Goal: Information Seeking & Learning: Understand process/instructions

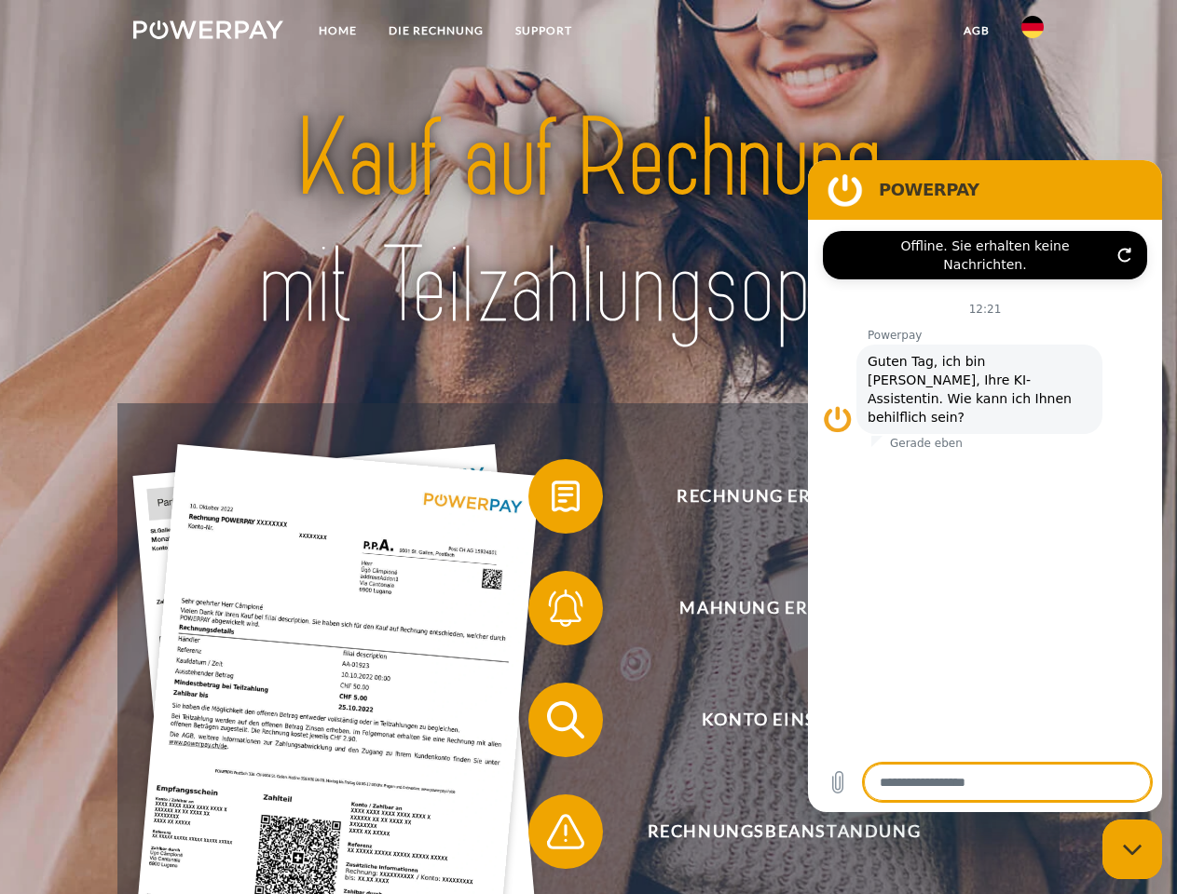
click at [208, 33] on img at bounding box center [208, 29] width 150 height 19
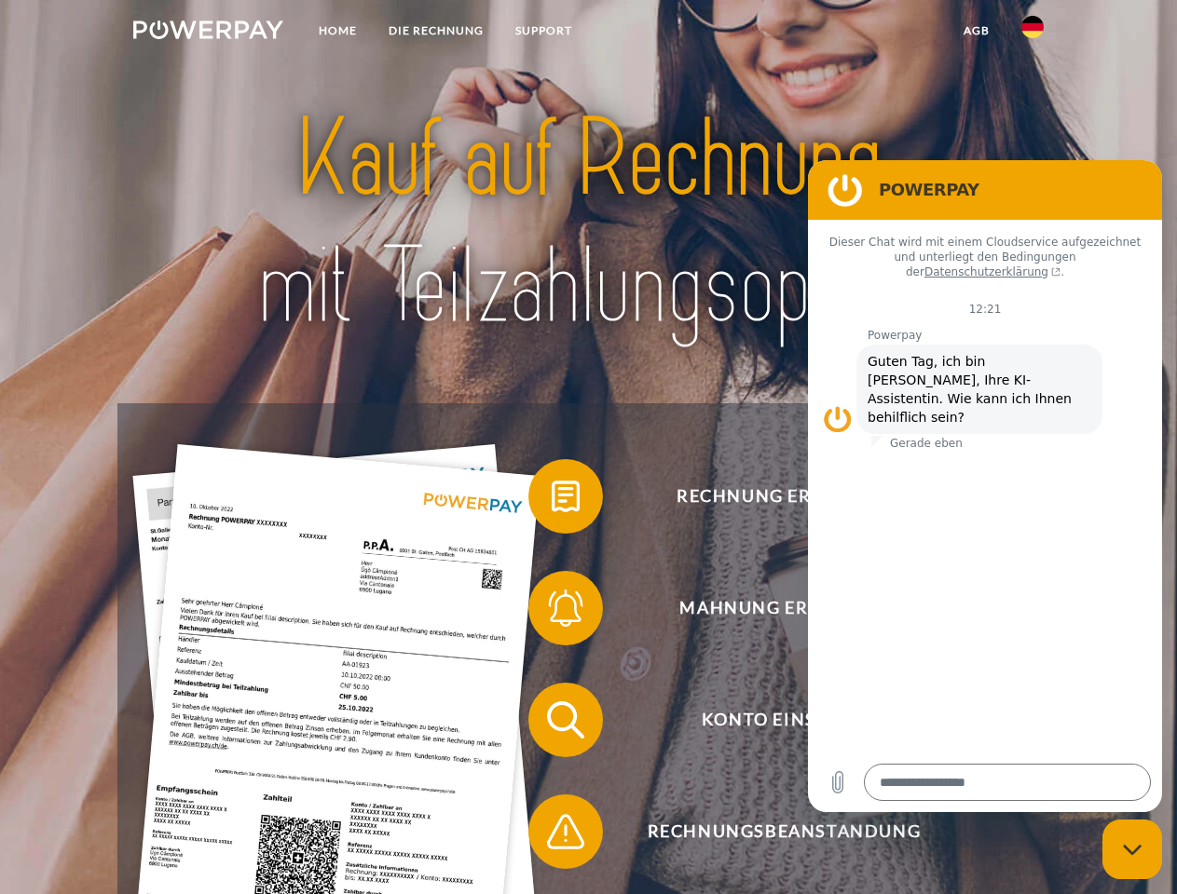
click at [1032, 33] on img at bounding box center [1032, 27] width 22 height 22
click at [975, 31] on link "agb" at bounding box center [976, 31] width 58 height 34
click at [551, 500] on span at bounding box center [537, 496] width 93 height 93
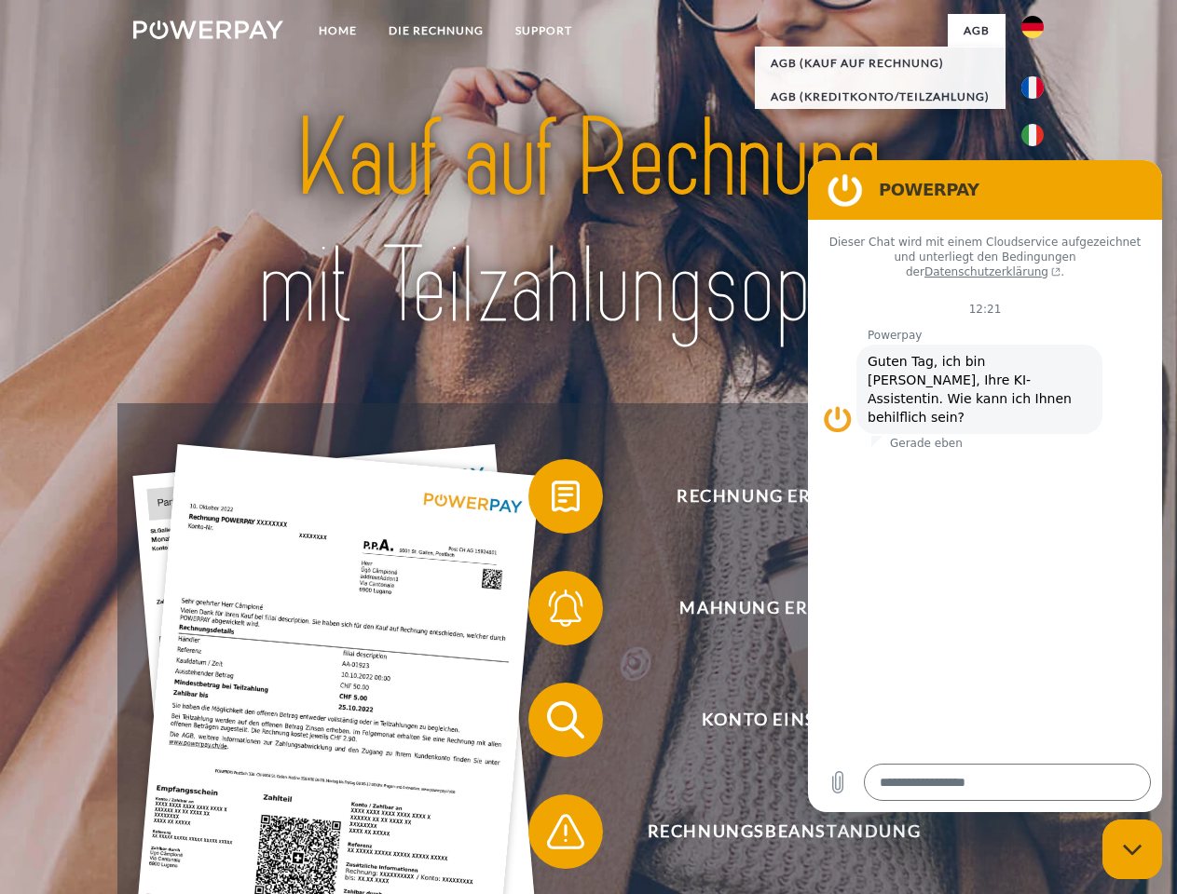
click at [551, 612] on span at bounding box center [537, 608] width 93 height 93
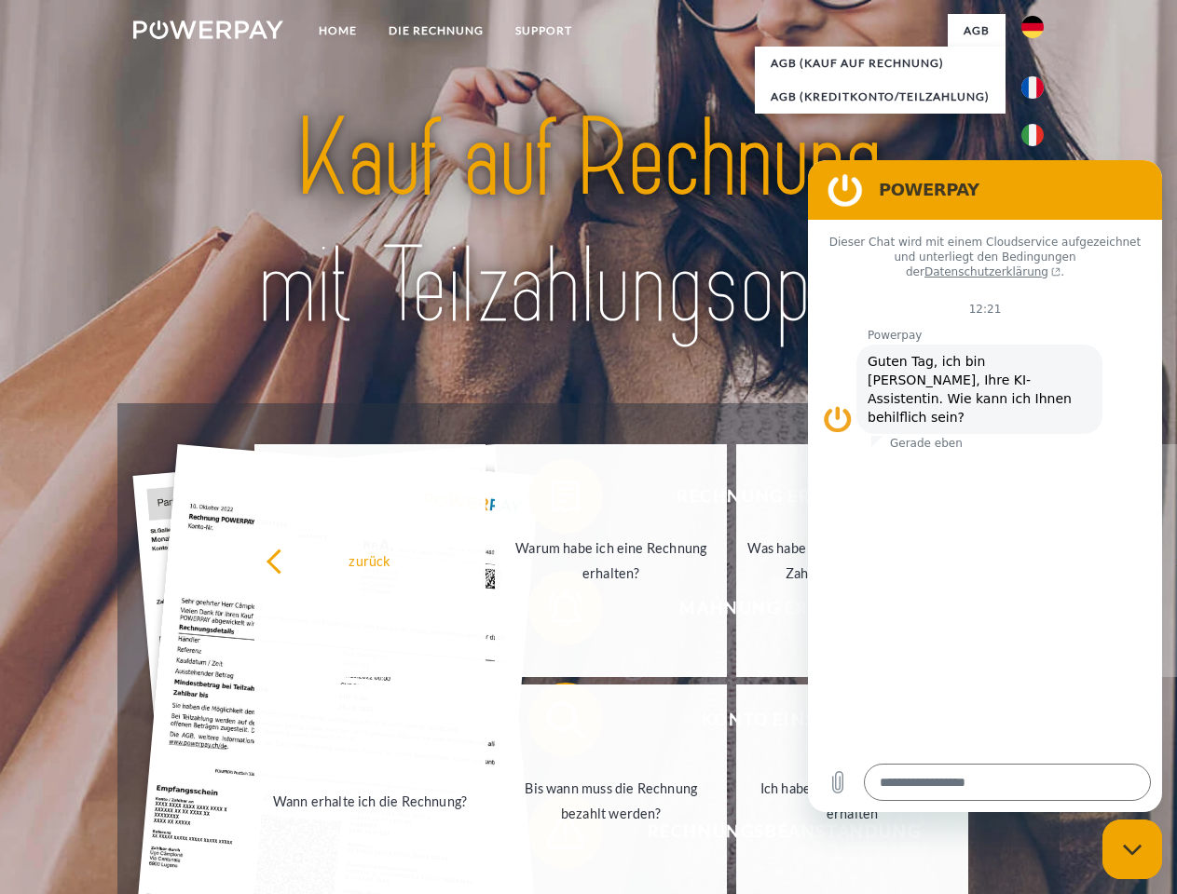
click at [551, 724] on link "Bis wann muss die Rechnung bezahlt werden?" at bounding box center [611, 801] width 232 height 233
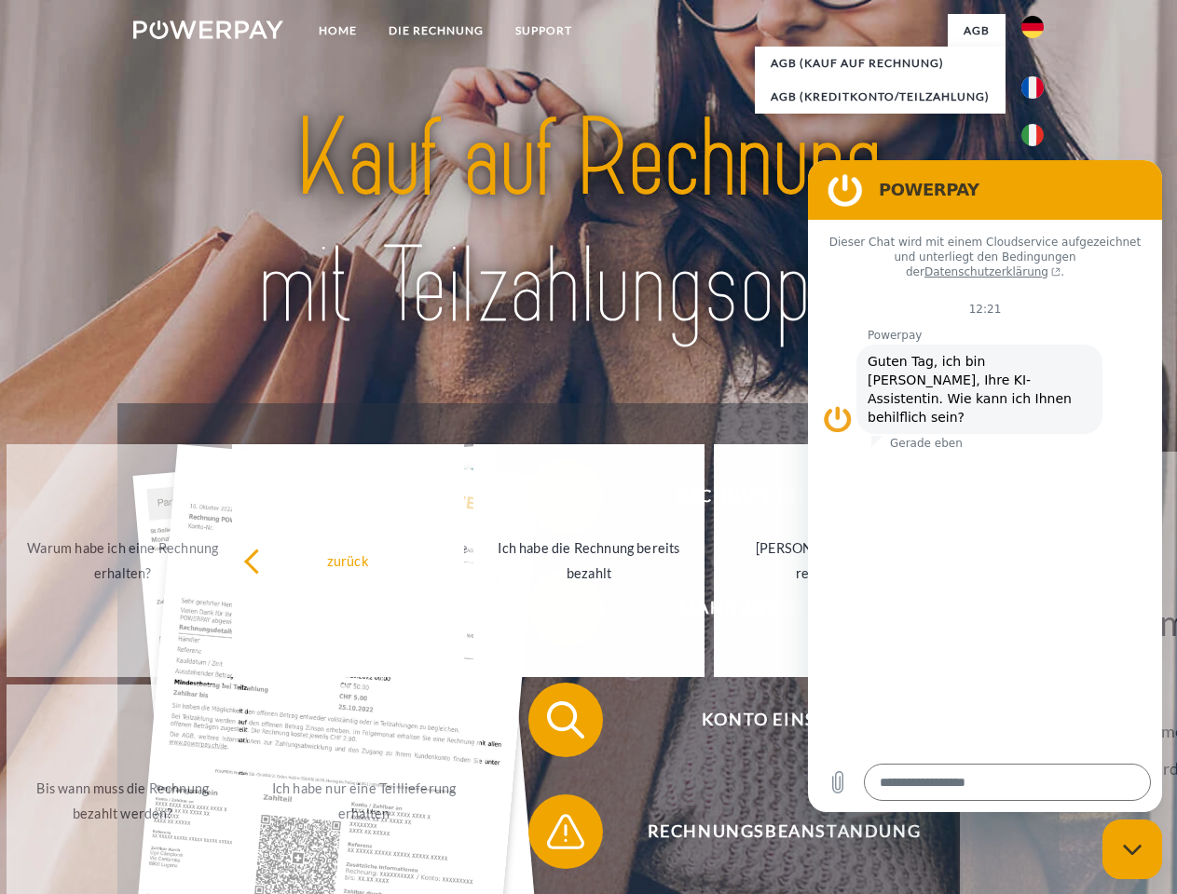
click at [551, 836] on span at bounding box center [537, 831] width 93 height 93
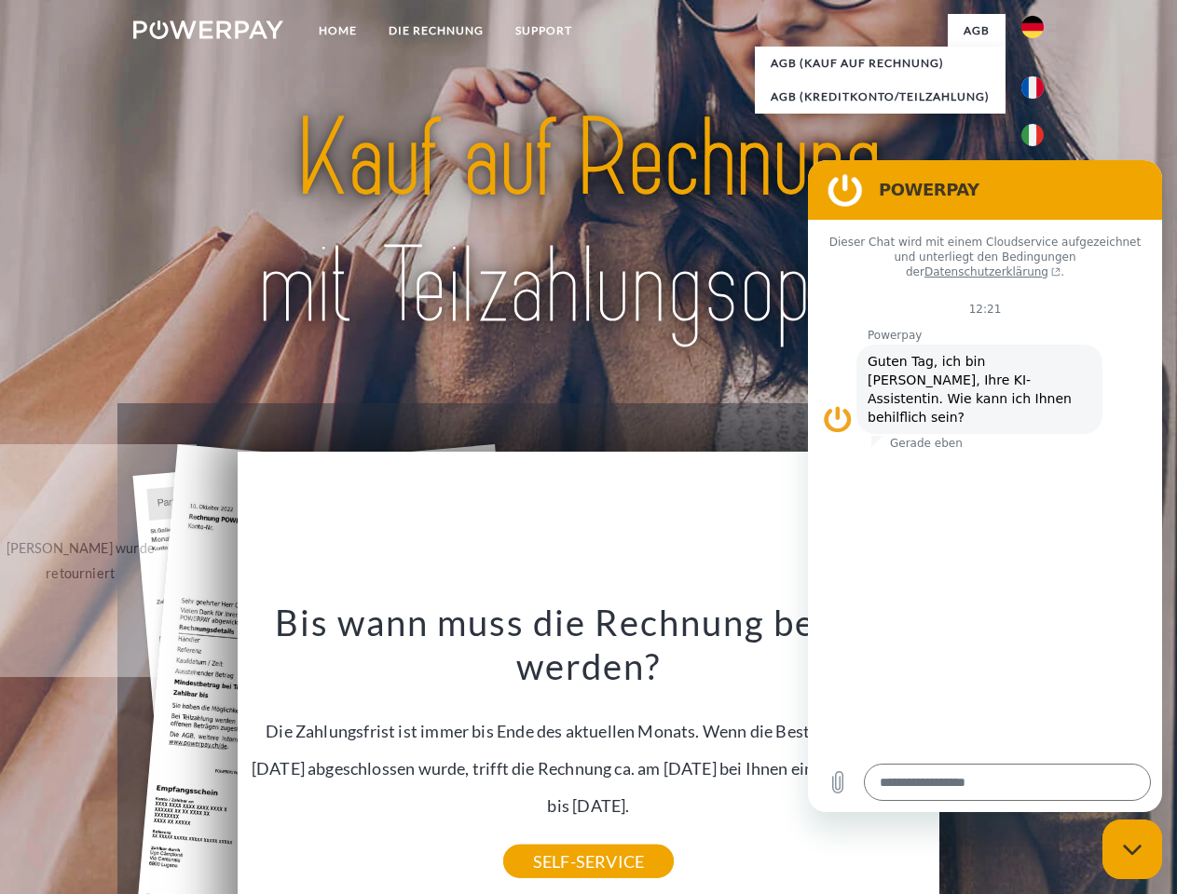
click at [1132, 850] on icon "Messaging-Fenster schließen" at bounding box center [1133, 850] width 20 height 12
type textarea "*"
